Goal: Information Seeking & Learning: Learn about a topic

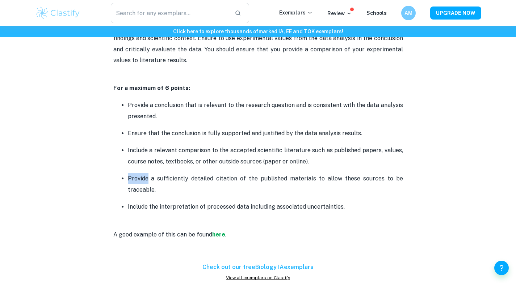
scroll to position [1165, 0]
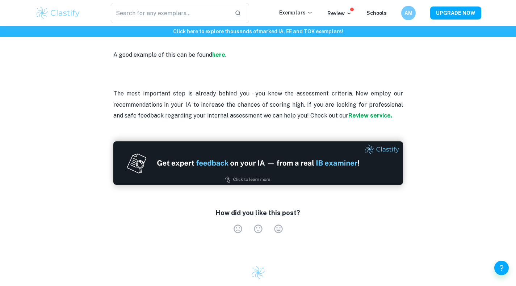
scroll to position [1982, 0]
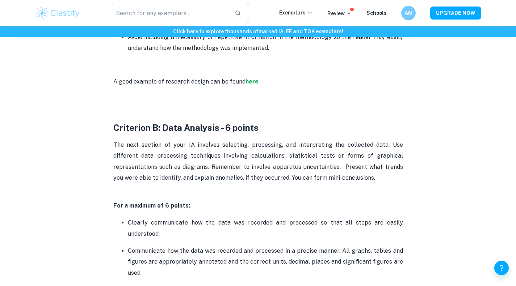
scroll to position [753, 0]
